Goal: Task Accomplishment & Management: Manage account settings

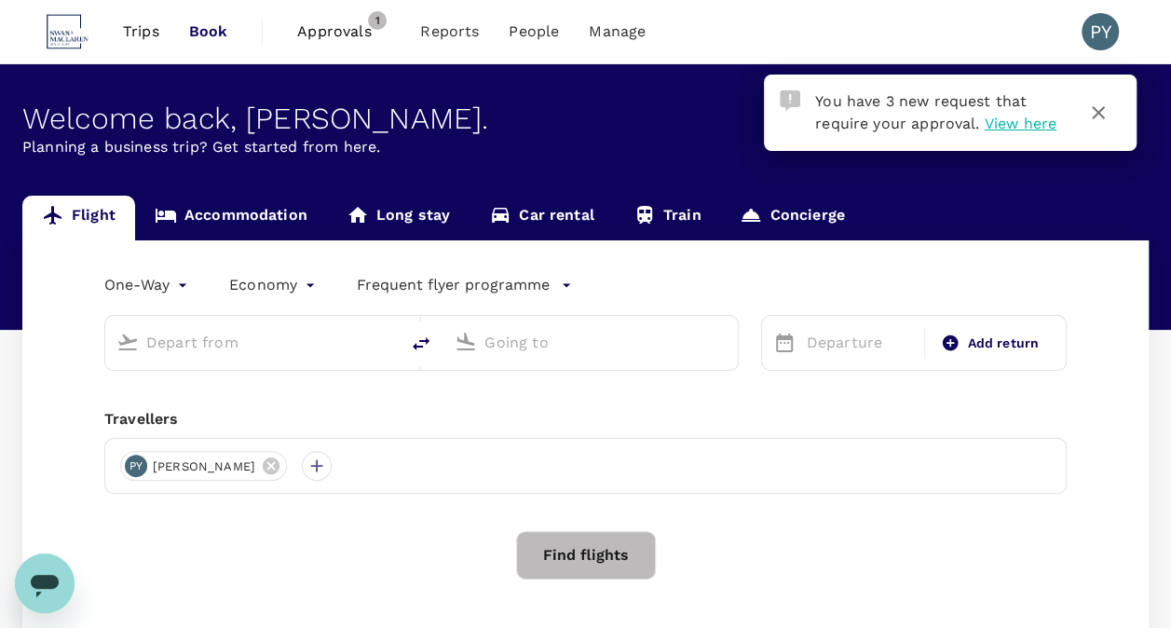
click at [1110, 214] on div "Flight Accommodation Long stay Car rental Train Concierge" at bounding box center [585, 218] width 1126 height 45
click at [1006, 126] on span "View here" at bounding box center [1019, 124] width 72 height 18
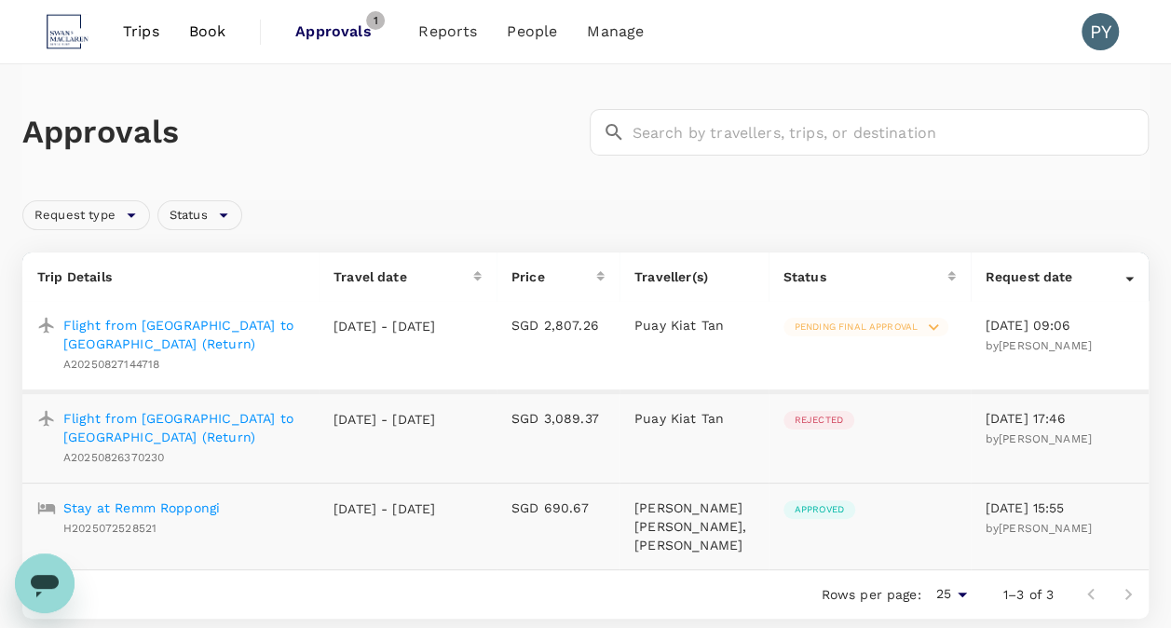
scroll to position [93, 0]
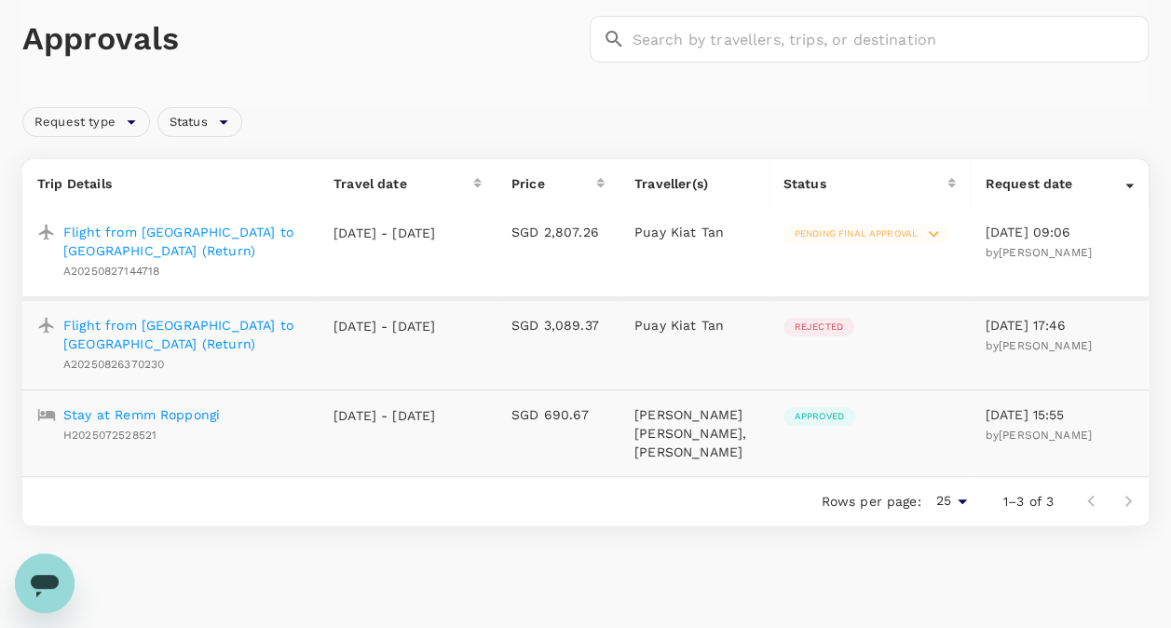
click at [794, 561] on div "Approvals ​ ​ Request type Status Trip Details Travel date Price Traveller(s) S…" at bounding box center [585, 317] width 1171 height 692
click at [889, 229] on span "Pending final approval" at bounding box center [855, 233] width 145 height 13
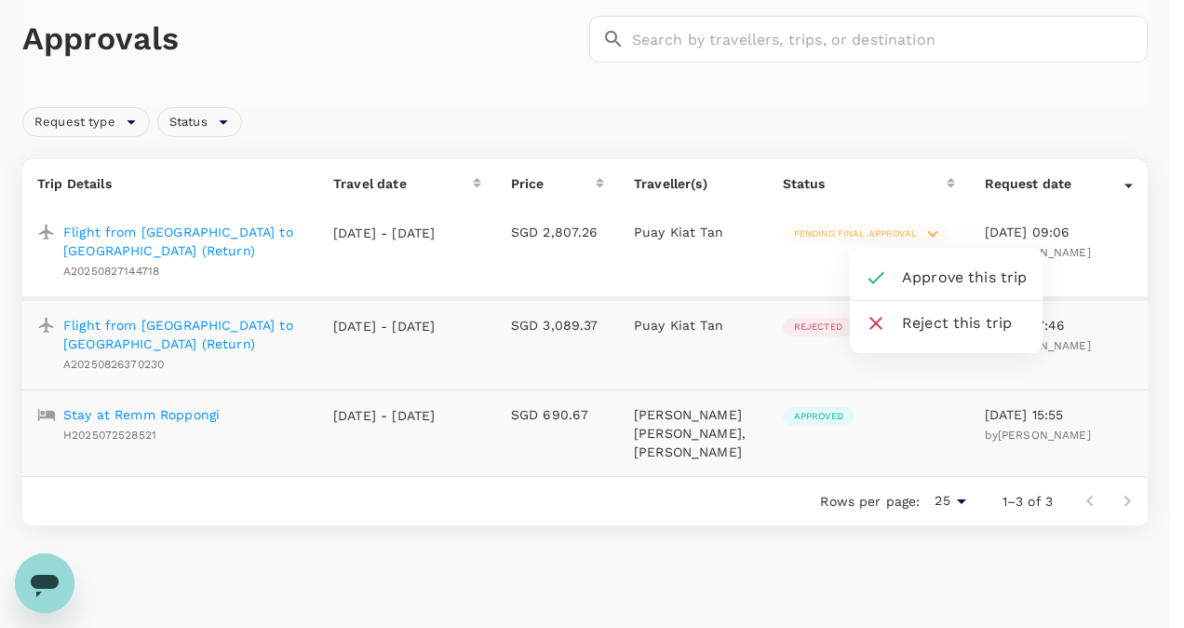
click at [212, 259] on div at bounding box center [592, 314] width 1184 height 628
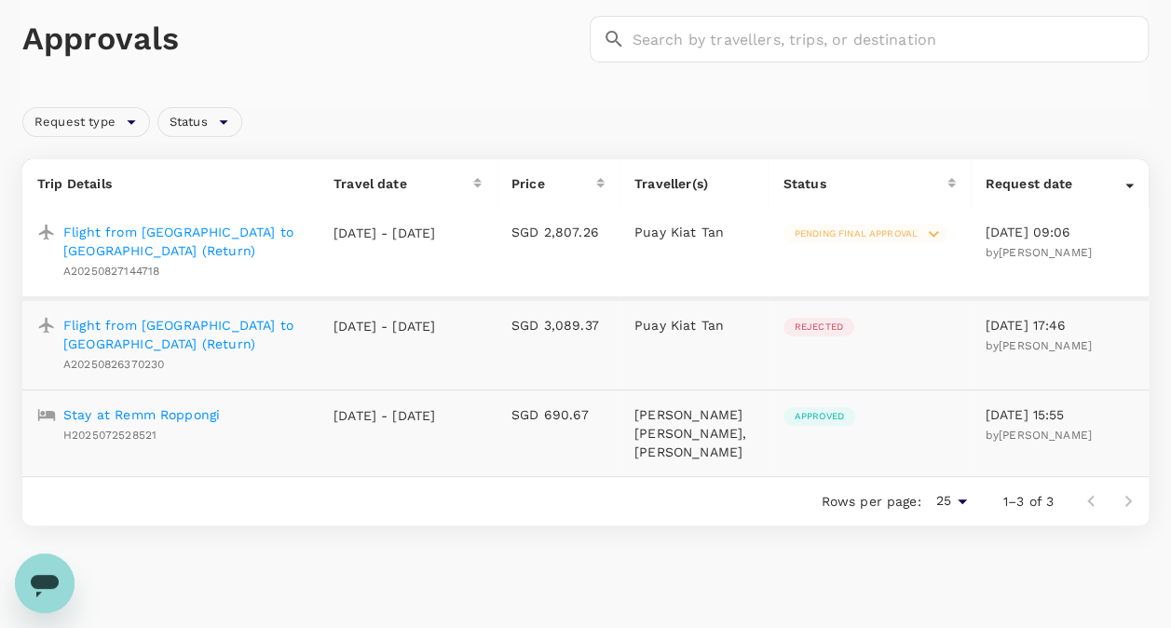
click at [209, 232] on p "Flight from [GEOGRAPHIC_DATA] to [GEOGRAPHIC_DATA] (Return)" at bounding box center [183, 241] width 240 height 37
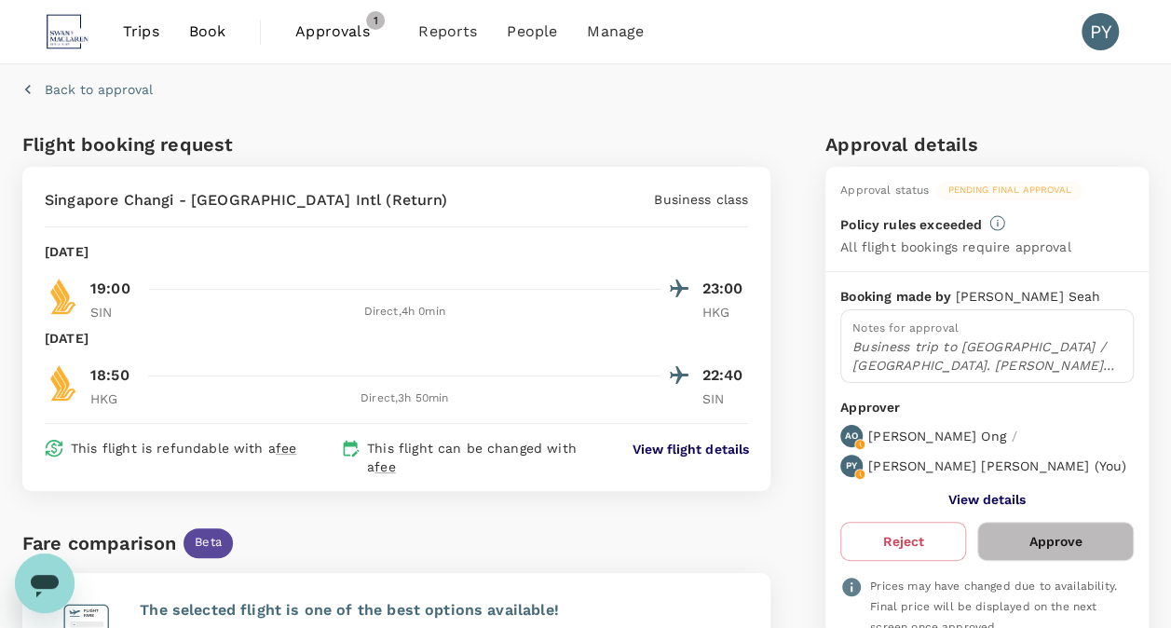
click at [686, 445] on p "View flight details" at bounding box center [689, 449] width 115 height 19
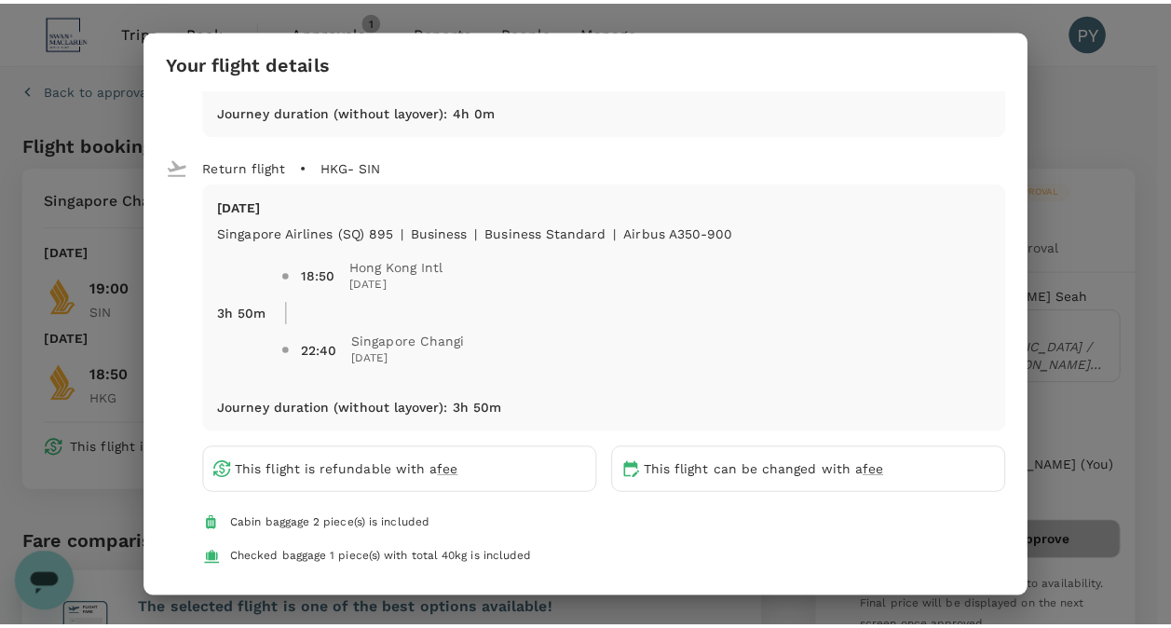
scroll to position [303, 0]
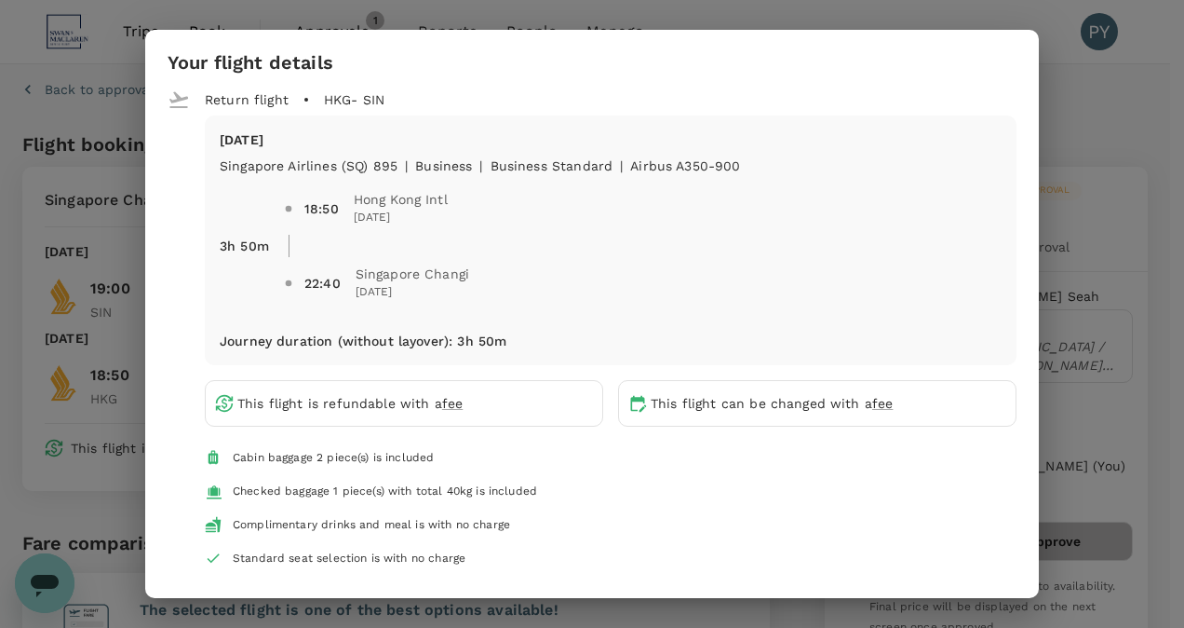
click at [1067, 115] on div "Your flight details Depart flight SIN - HKG [DATE] Singapore Airlines (SQ) 898 …" at bounding box center [592, 314] width 1184 height 628
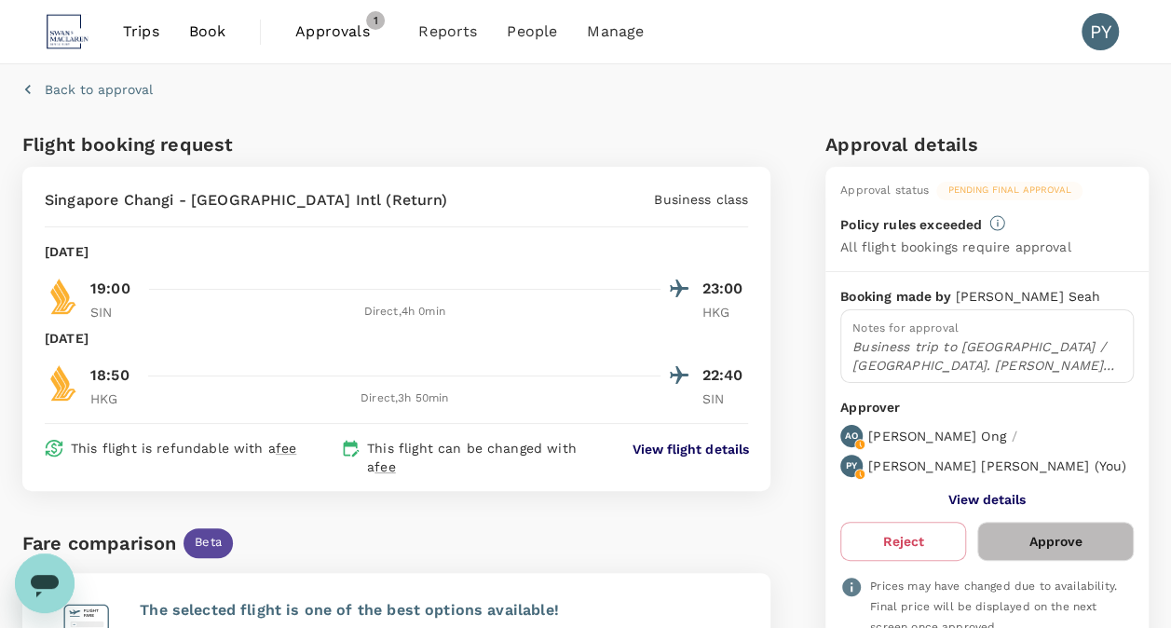
click at [1022, 348] on p "Business trip to [GEOGRAPHIC_DATA] / [GEOGRAPHIC_DATA]. [PERSON_NAME] has pre-a…" at bounding box center [986, 355] width 269 height 37
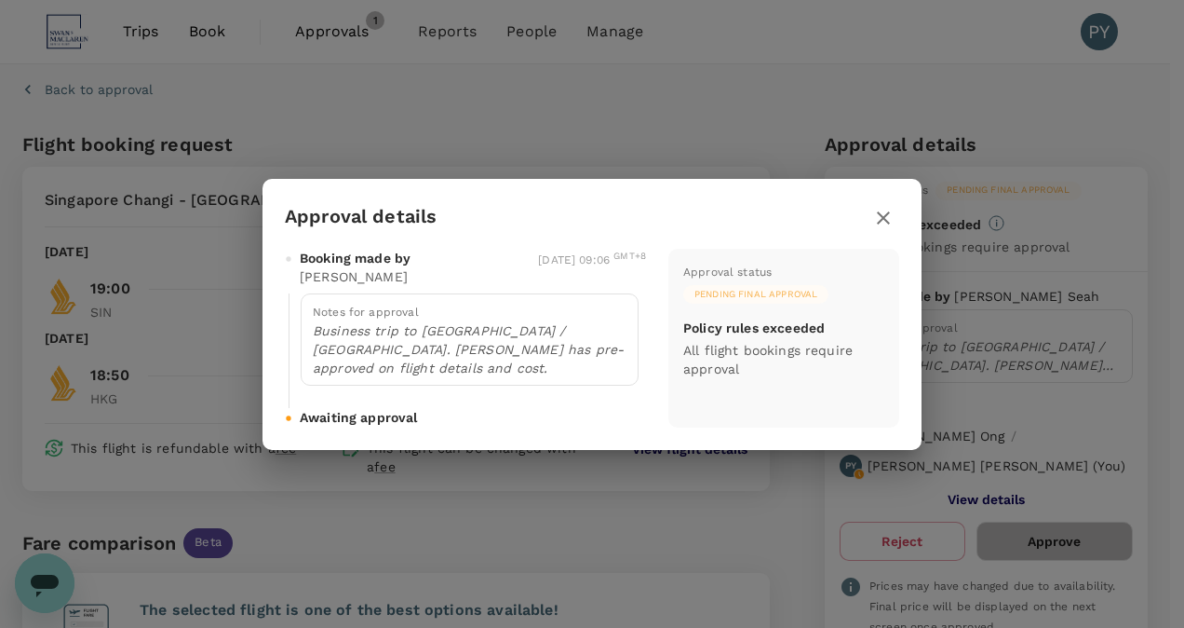
click at [883, 222] on icon "button" at bounding box center [884, 218] width 22 height 22
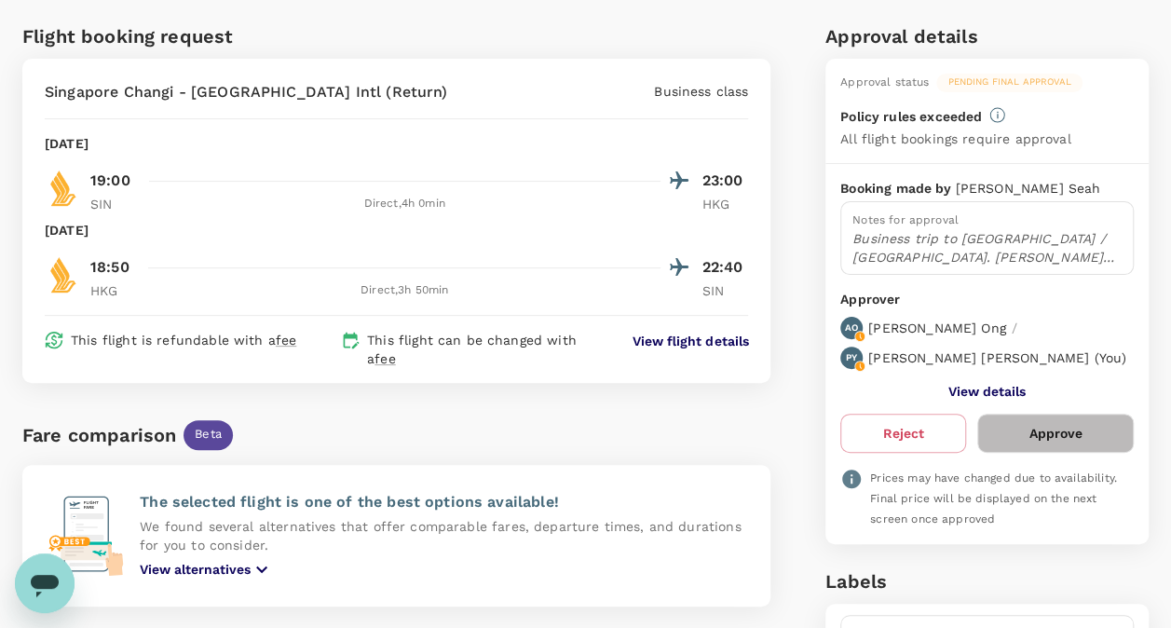
scroll to position [132, 0]
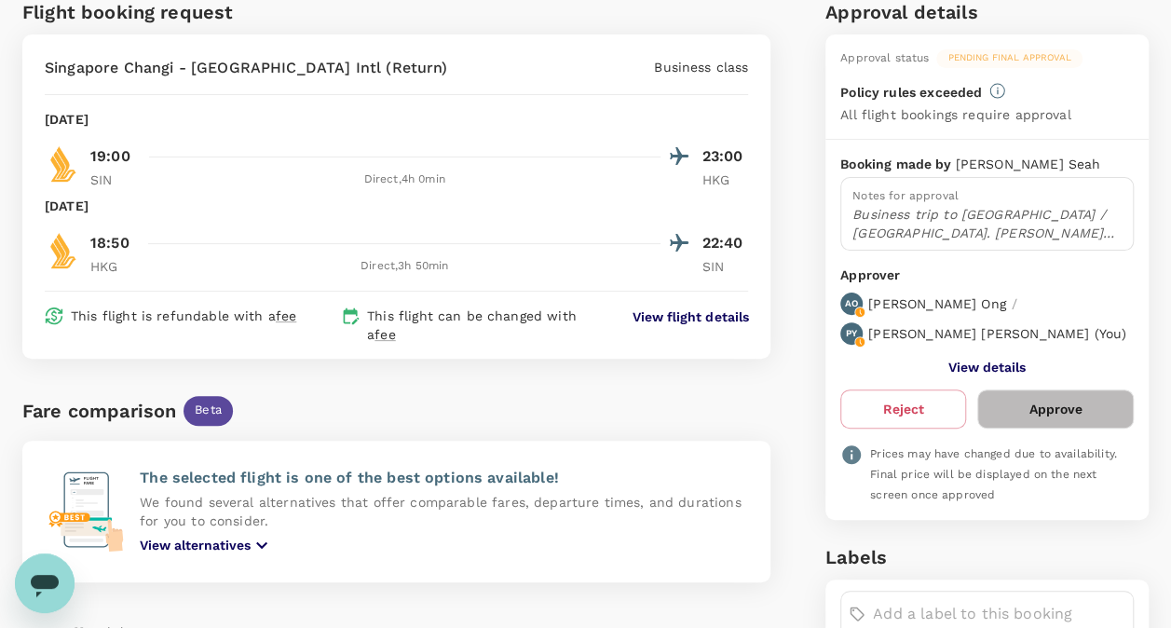
click at [1008, 359] on button "View details" at bounding box center [986, 366] width 77 height 15
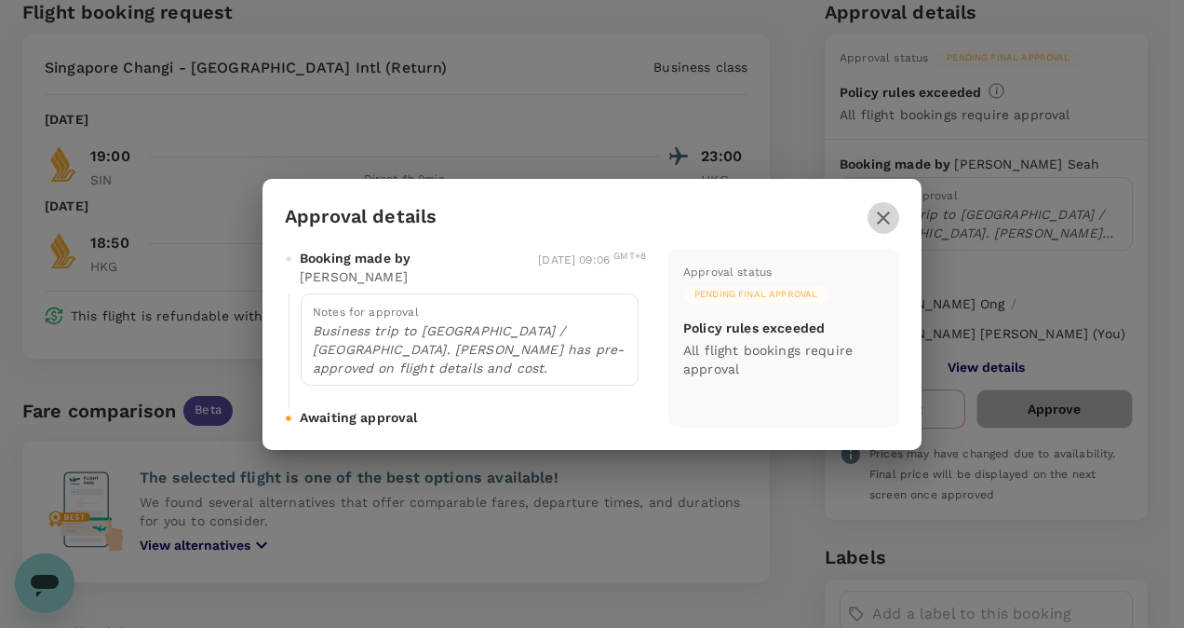
click at [886, 227] on icon "button" at bounding box center [884, 218] width 22 height 22
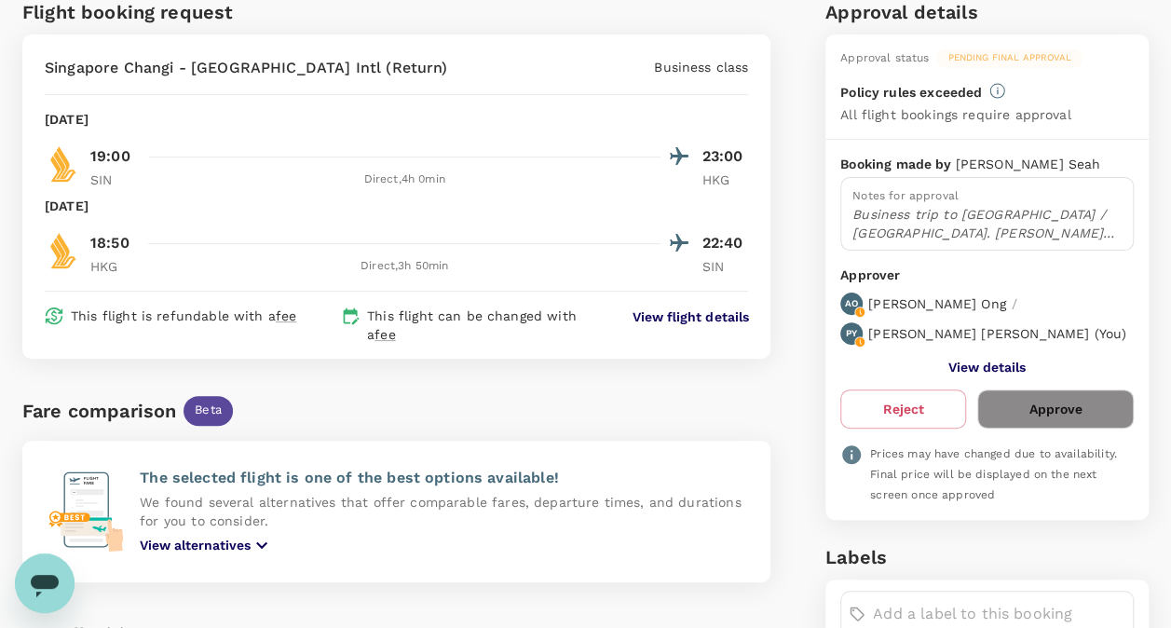
click at [1035, 389] on button "Approve" at bounding box center [1055, 408] width 156 height 39
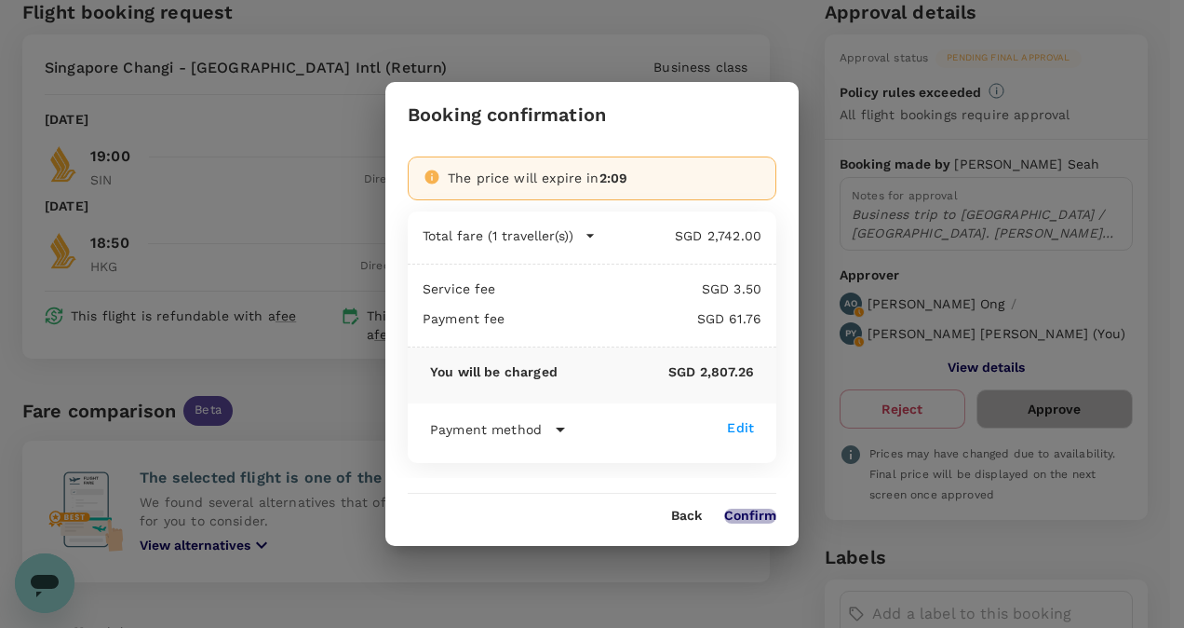
click at [754, 518] on button "Confirm" at bounding box center [750, 515] width 52 height 15
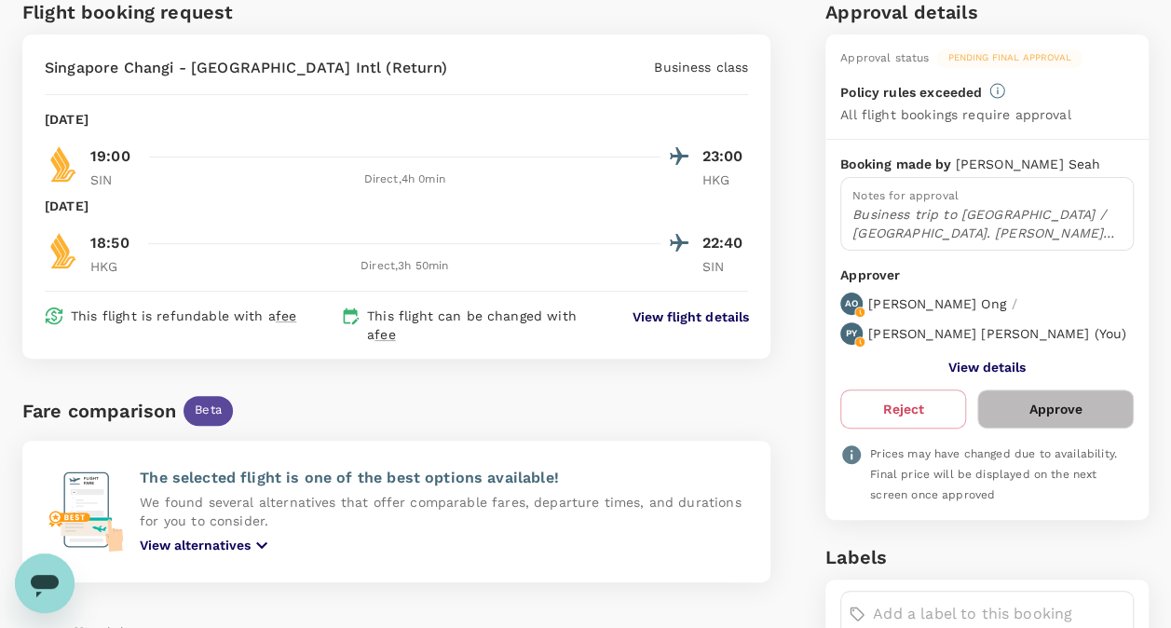
scroll to position [0, 0]
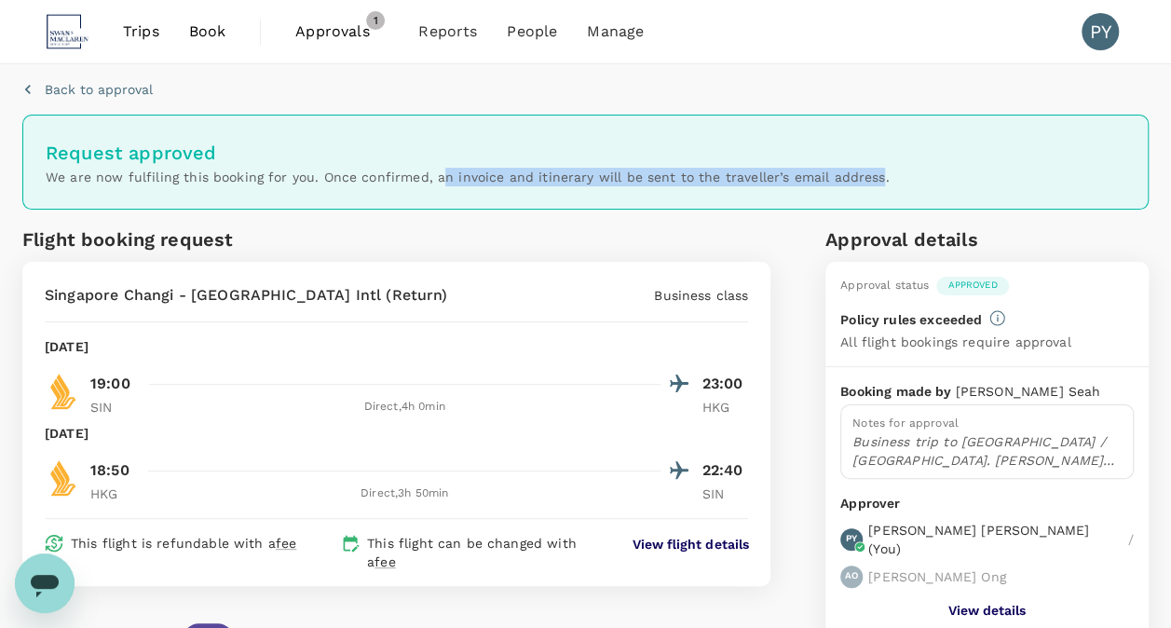
drag, startPoint x: 434, startPoint y: 181, endPoint x: 871, endPoint y: 179, distance: 436.7
click at [871, 179] on p "We are now fulfiling this booking for you. Once confirmed, an invoice and itine…" at bounding box center [585, 177] width 1079 height 19
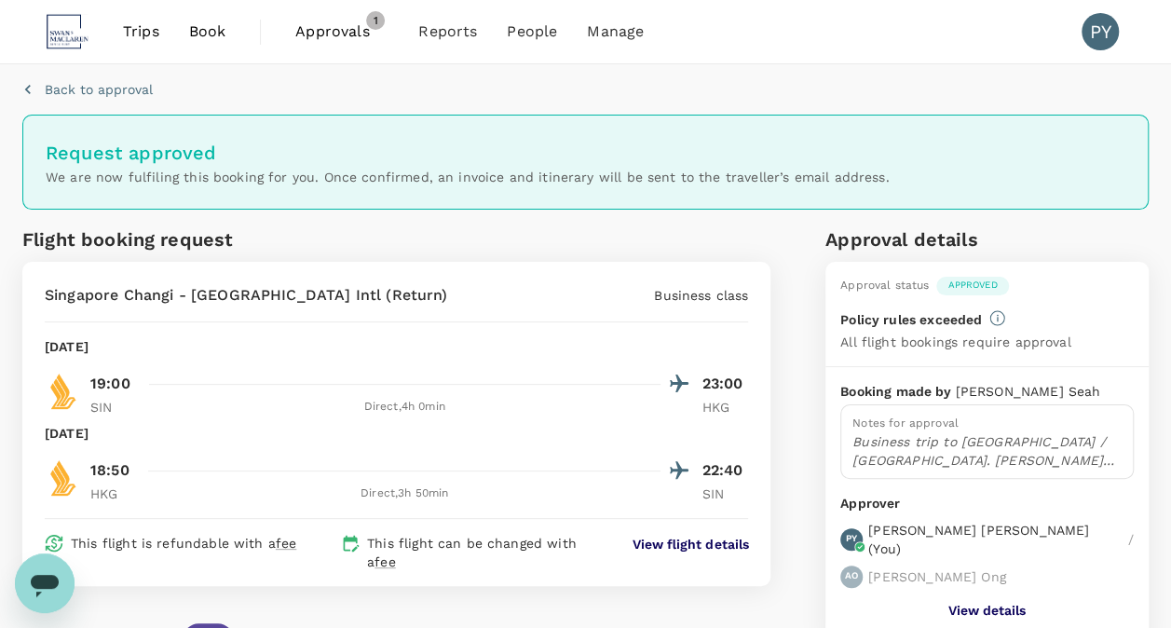
drag, startPoint x: 871, startPoint y: 179, endPoint x: 887, endPoint y: 175, distance: 17.2
click at [887, 175] on p "We are now fulfiling this booking for you. Once confirmed, an invoice and itine…" at bounding box center [585, 177] width 1079 height 19
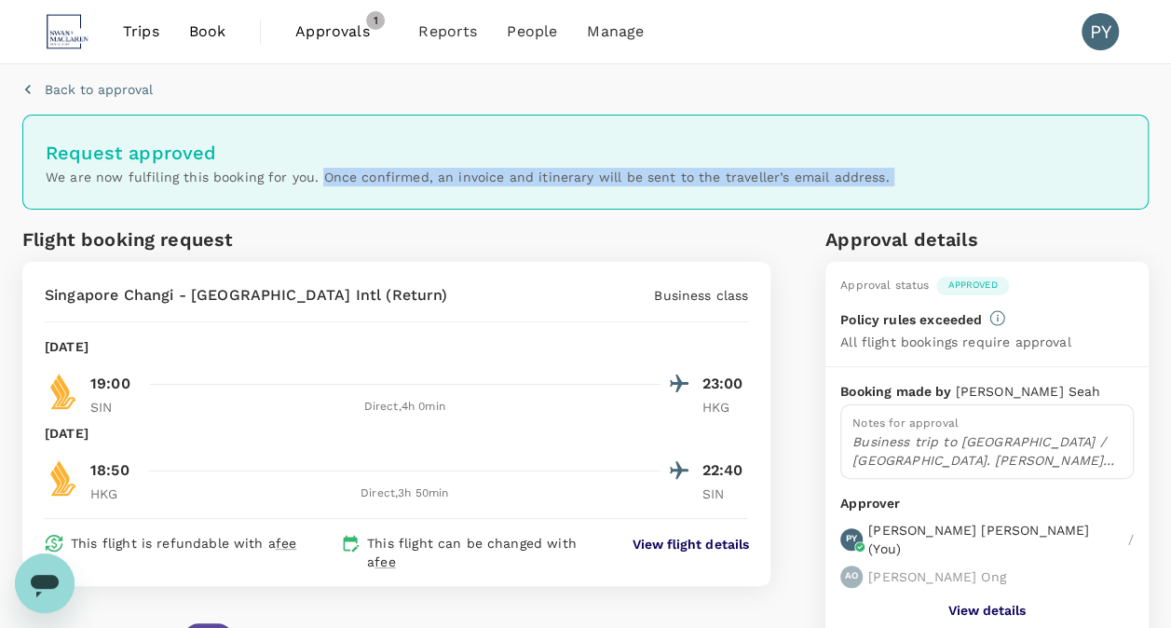
drag, startPoint x: 887, startPoint y: 175, endPoint x: 323, endPoint y: 173, distance: 564.3
click at [323, 173] on p "We are now fulfiling this booking for you. Once confirmed, an invoice and itine…" at bounding box center [585, 177] width 1079 height 19
copy p "Once confirmed, an invoice and itinerary will be sent to the traveller’s email …"
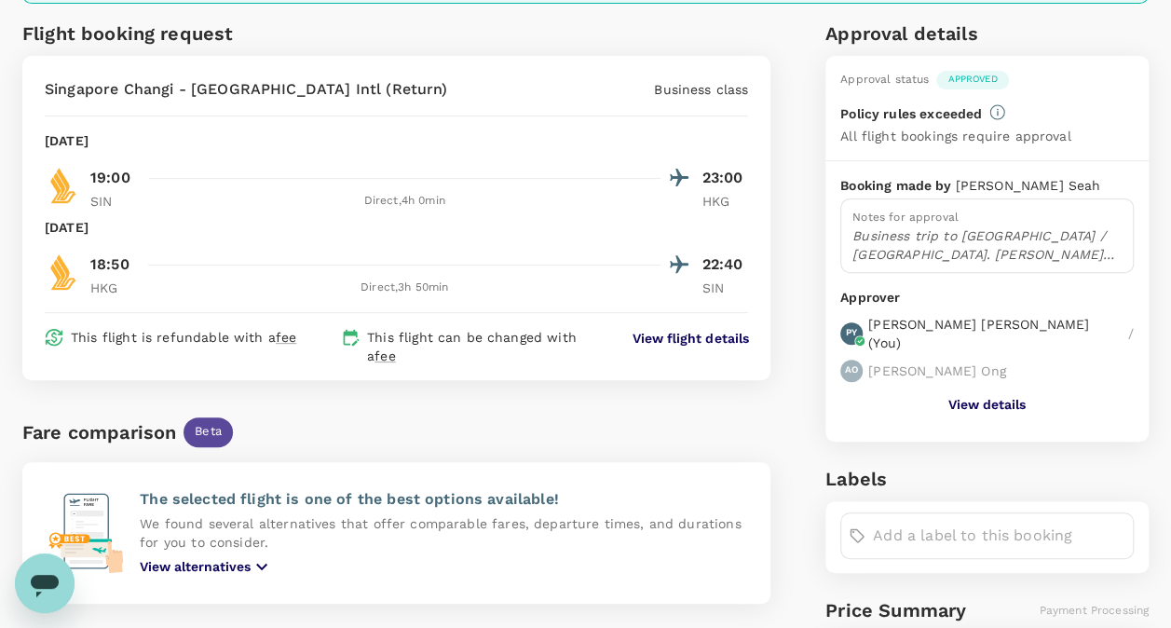
scroll to position [134, 0]
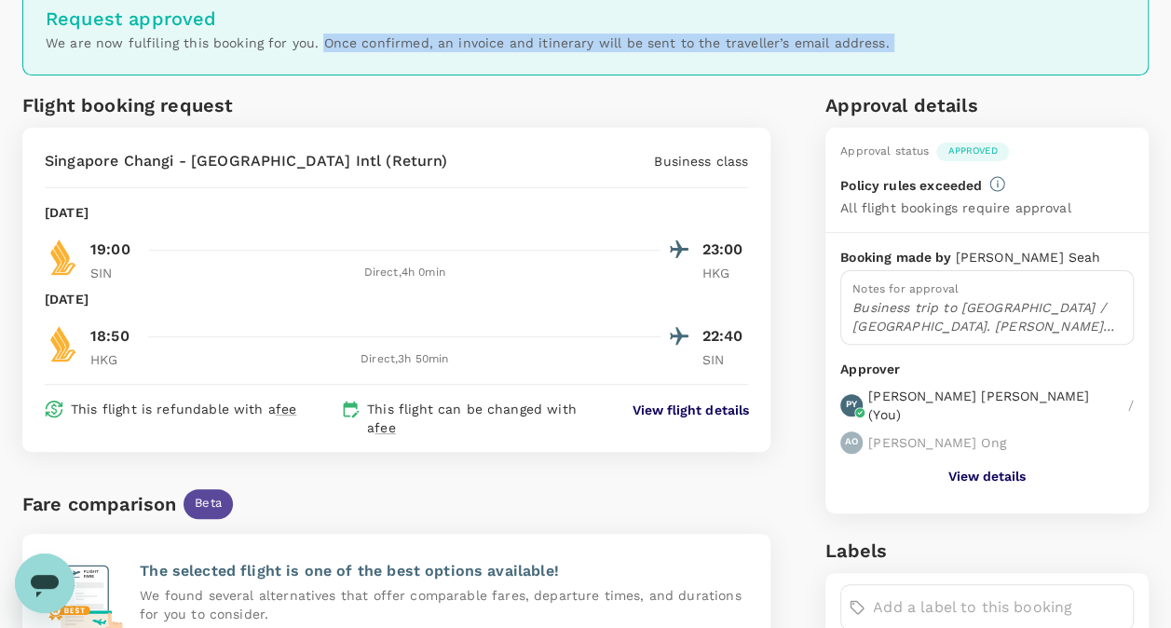
click at [1004, 468] on button "View details" at bounding box center [986, 475] width 77 height 15
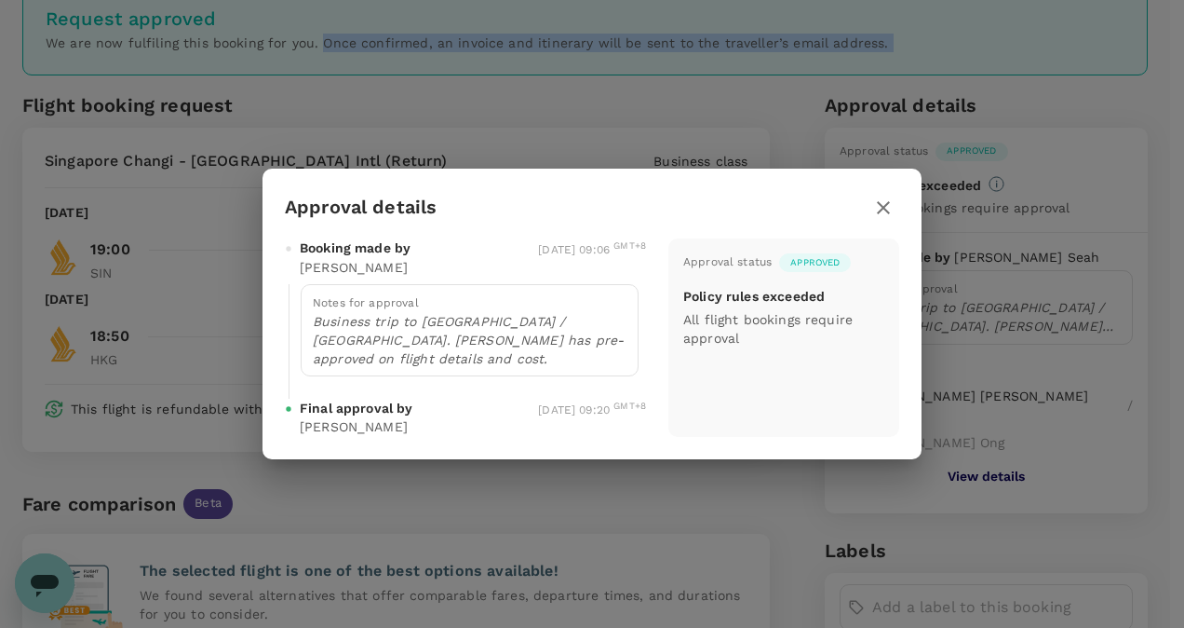
click at [892, 219] on icon "button" at bounding box center [884, 207] width 22 height 22
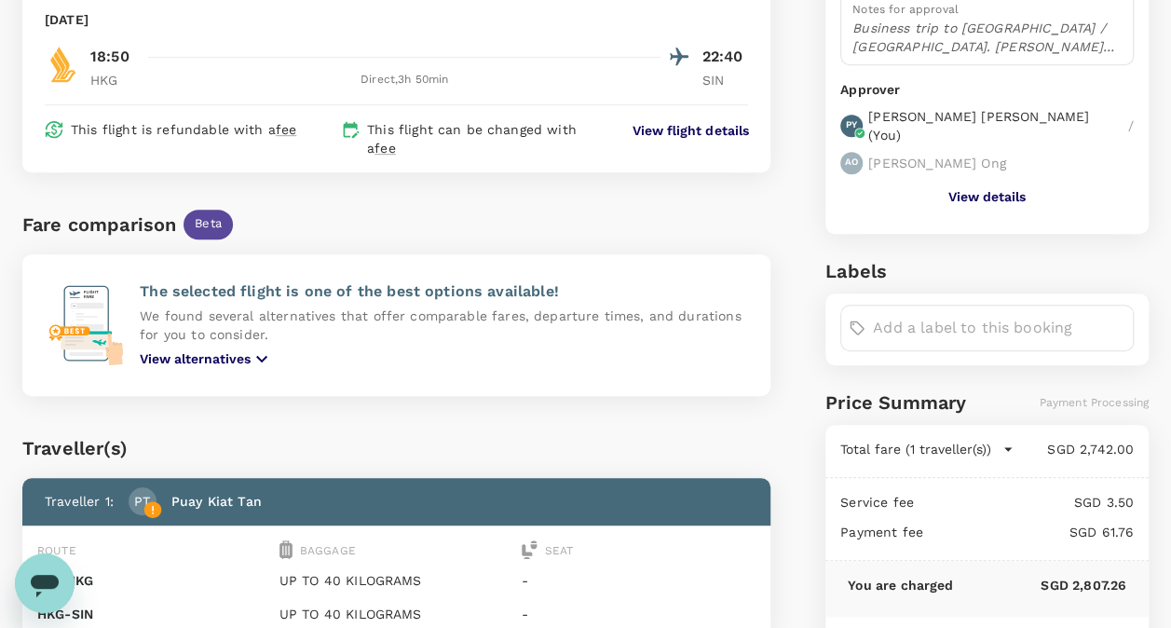
scroll to position [0, 0]
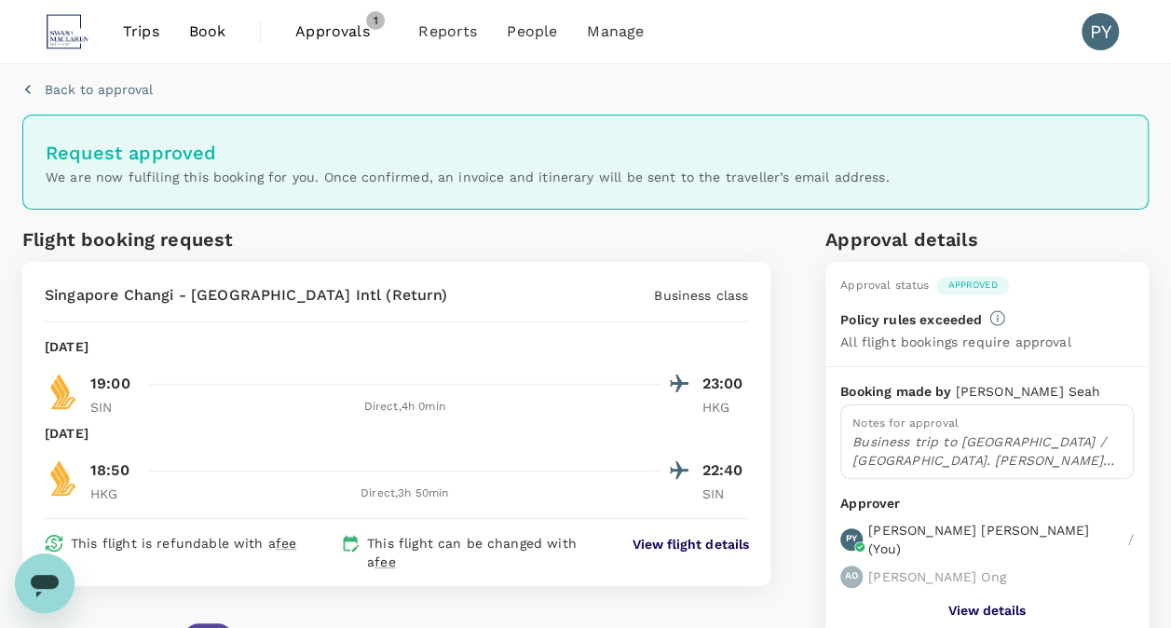
click at [137, 35] on span "Trips" at bounding box center [141, 31] width 36 height 22
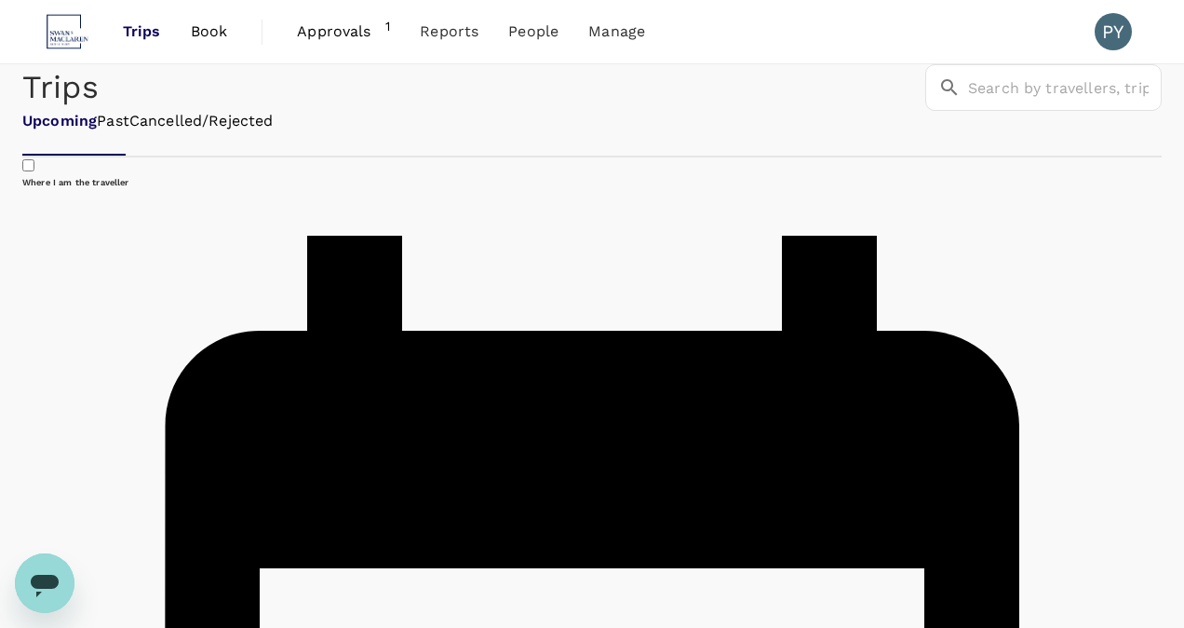
drag, startPoint x: 184, startPoint y: 219, endPoint x: 217, endPoint y: 219, distance: 32.6
click at [129, 132] on link "Past" at bounding box center [113, 121] width 33 height 21
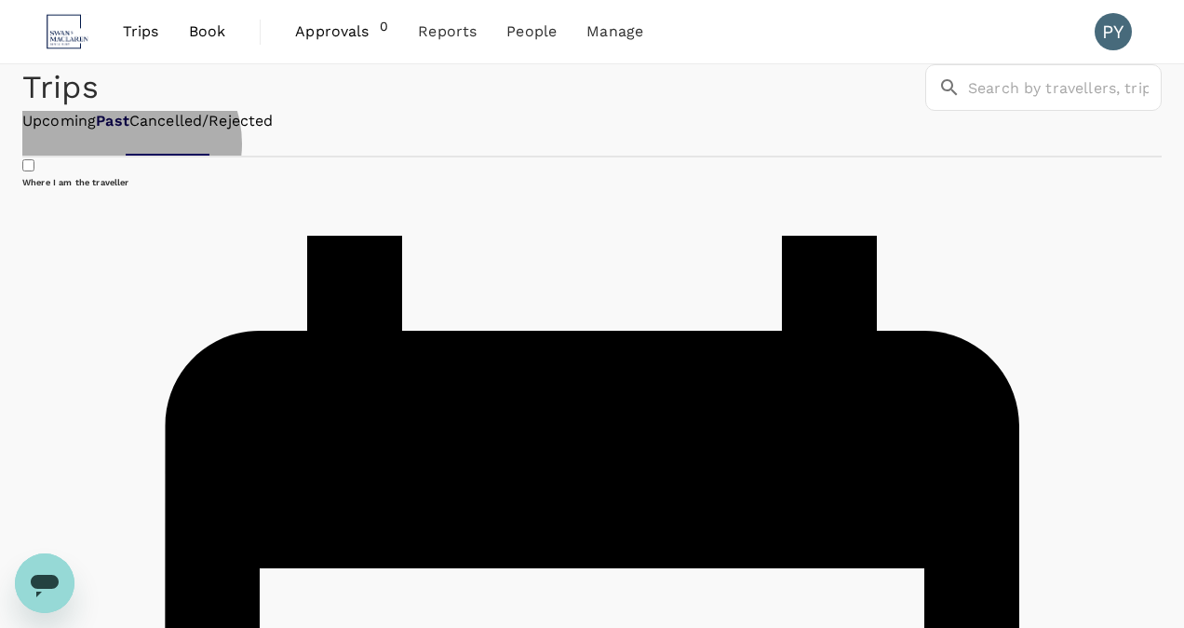
click at [274, 132] on link "Cancelled/Rejected" at bounding box center [201, 121] width 144 height 21
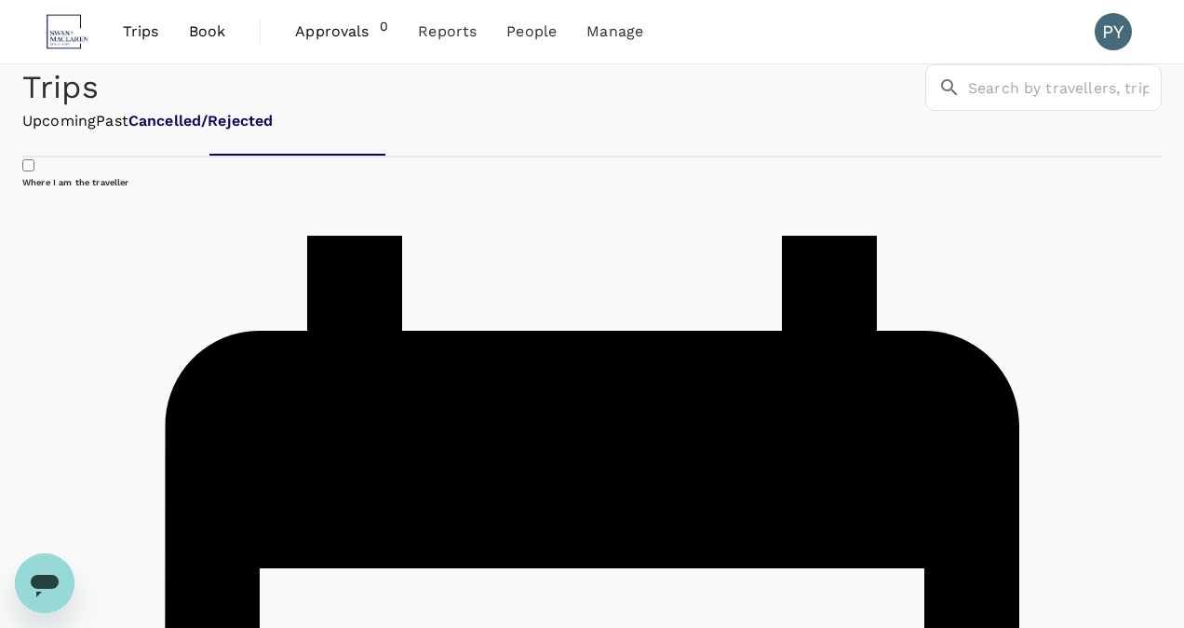
click at [308, 31] on span "Approvals" at bounding box center [337, 31] width 85 height 22
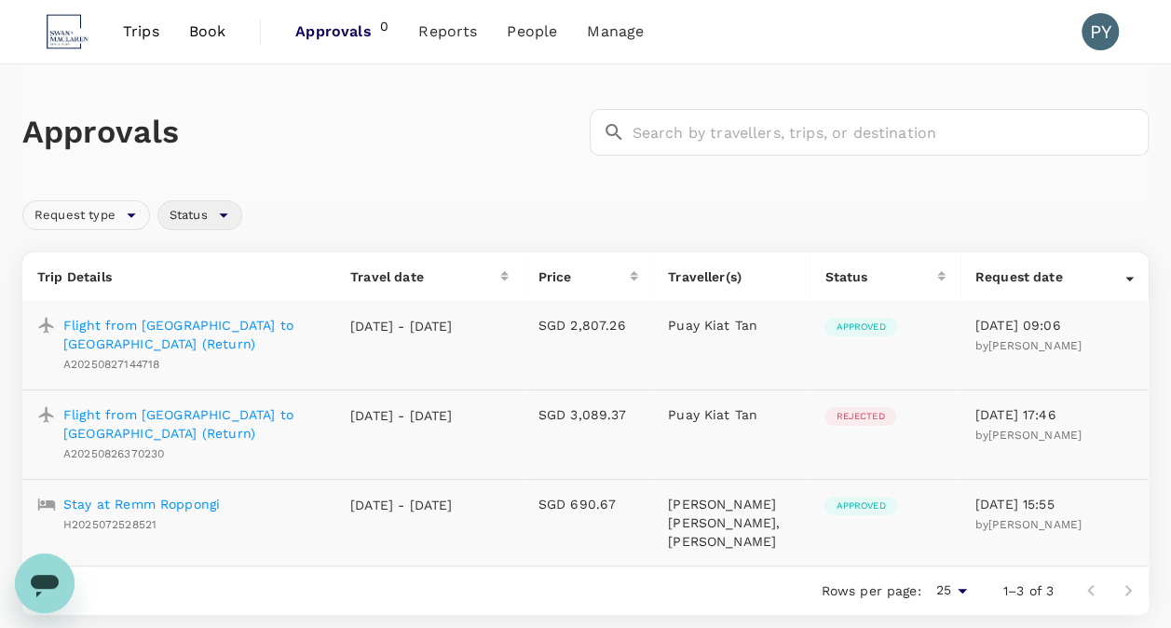
click at [189, 218] on span "Status" at bounding box center [188, 216] width 61 height 18
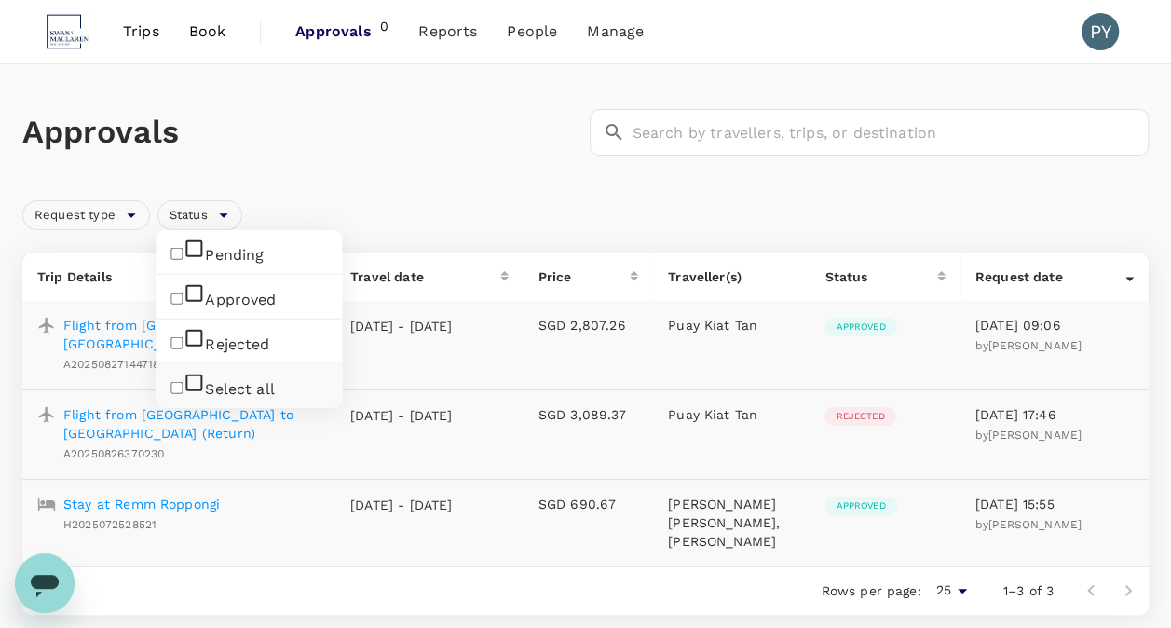
click at [488, 207] on div "Request type Status" at bounding box center [581, 211] width 1133 height 37
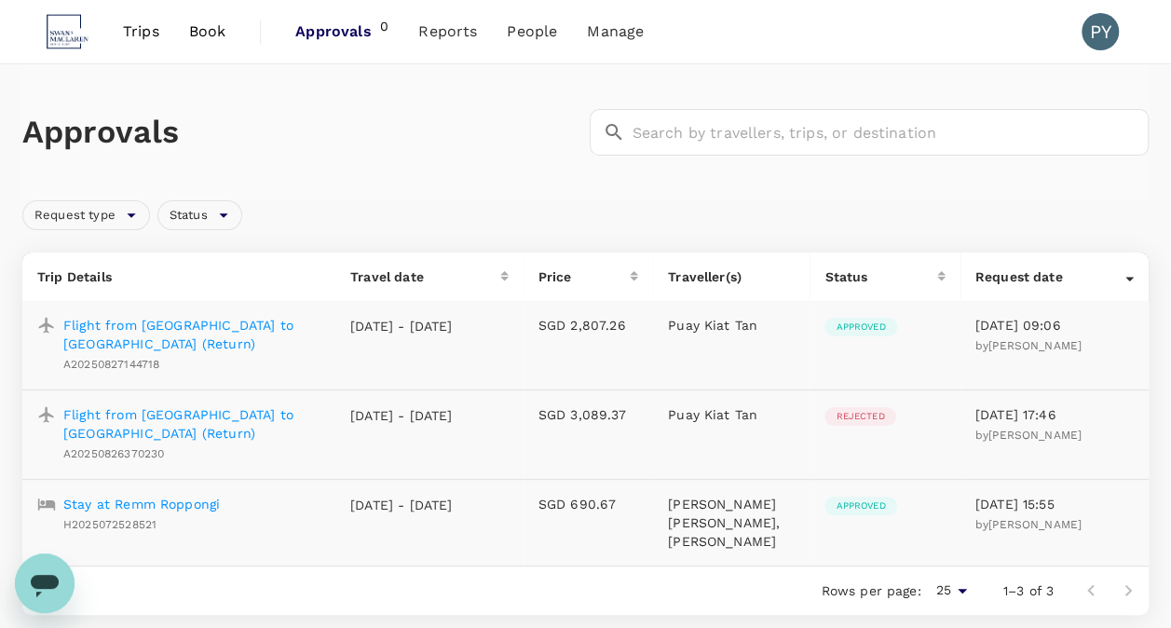
click at [266, 340] on p "Flight from [GEOGRAPHIC_DATA] to [GEOGRAPHIC_DATA] (Return)" at bounding box center [191, 334] width 257 height 37
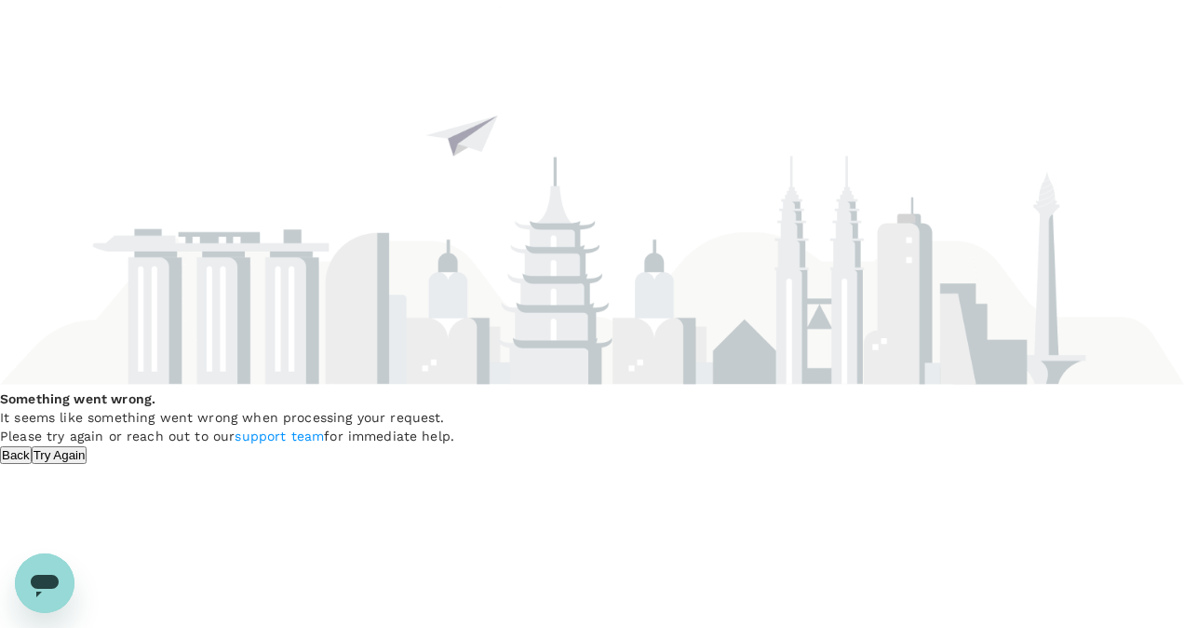
click at [88, 464] on button "Try Again" at bounding box center [60, 455] width 56 height 18
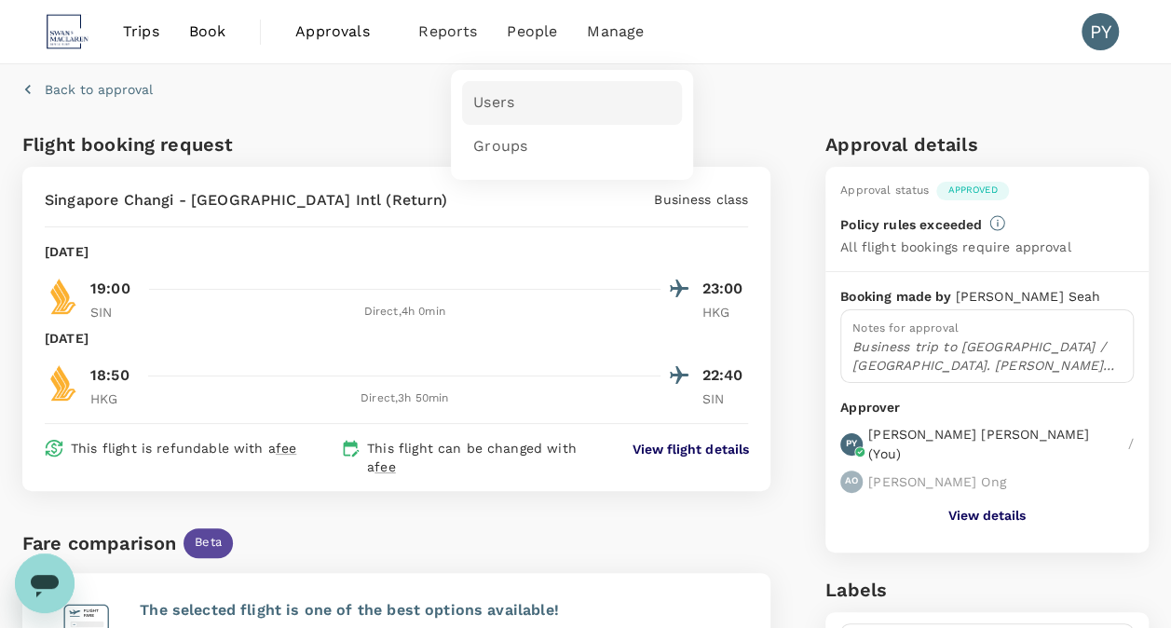
click at [524, 104] on link "Users" at bounding box center [572, 103] width 220 height 44
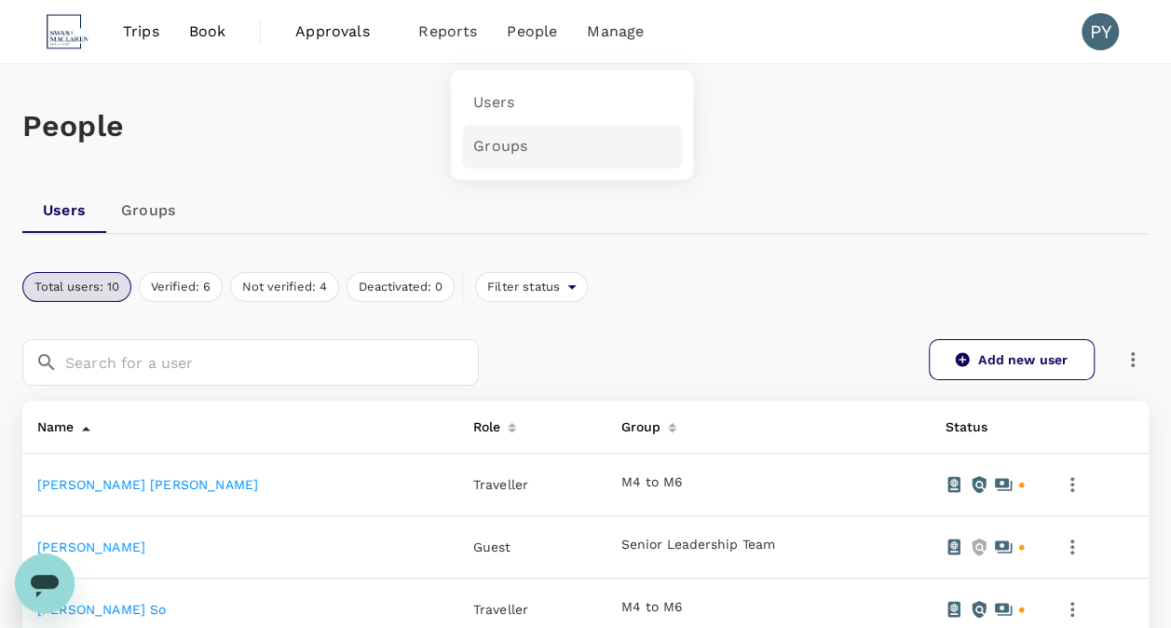
click at [572, 154] on link "Groups" at bounding box center [572, 147] width 220 height 44
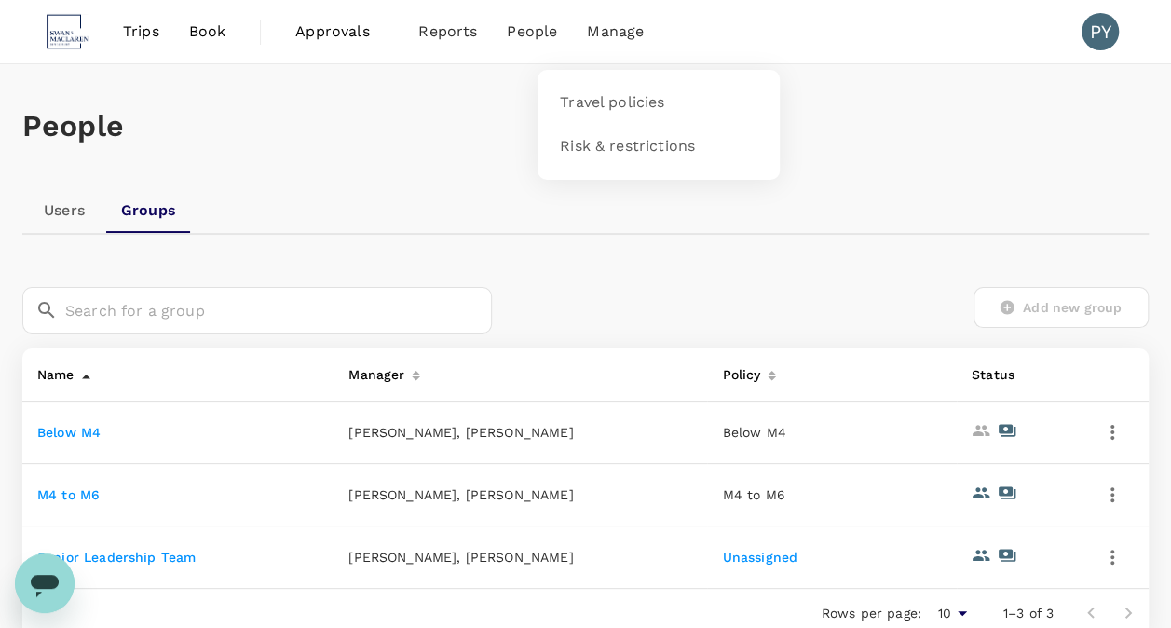
click at [614, 41] on span "Manage" at bounding box center [615, 31] width 57 height 22
click at [987, 155] on div "People" at bounding box center [585, 126] width 1126 height 124
click at [467, 98] on link "Bookings" at bounding box center [492, 103] width 220 height 44
